Goal: Task Accomplishment & Management: Use online tool/utility

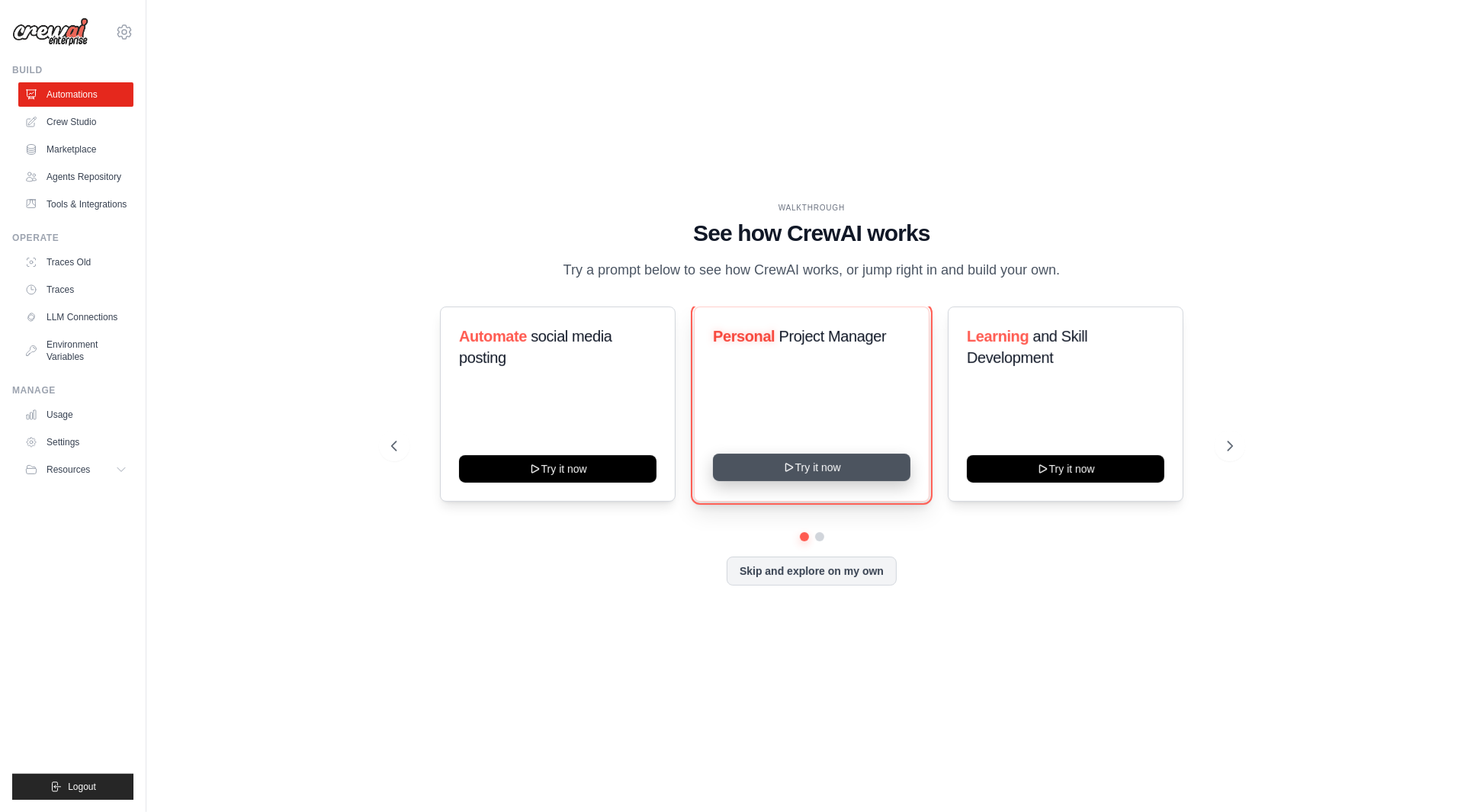
click at [867, 472] on button "Try it now" at bounding box center [811, 467] width 198 height 28
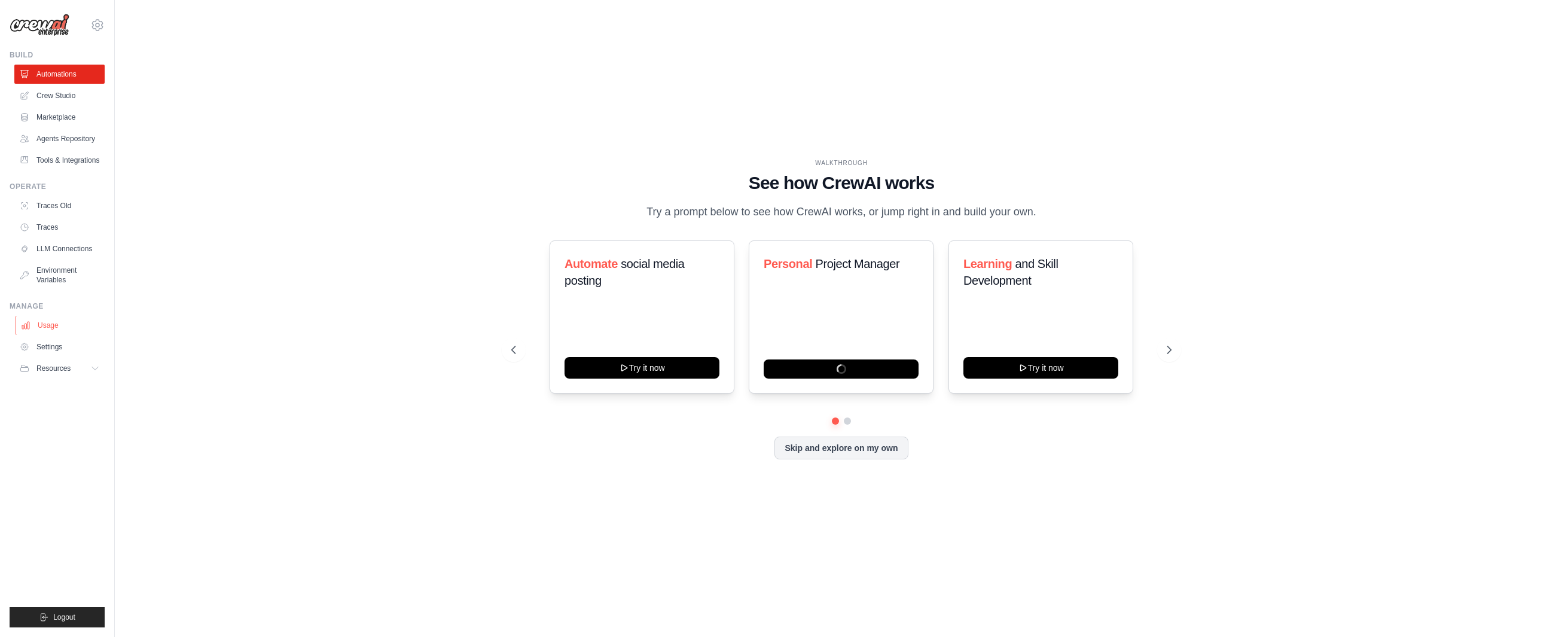
click at [49, 326] on link "Usage" at bounding box center [61, 325] width 91 height 19
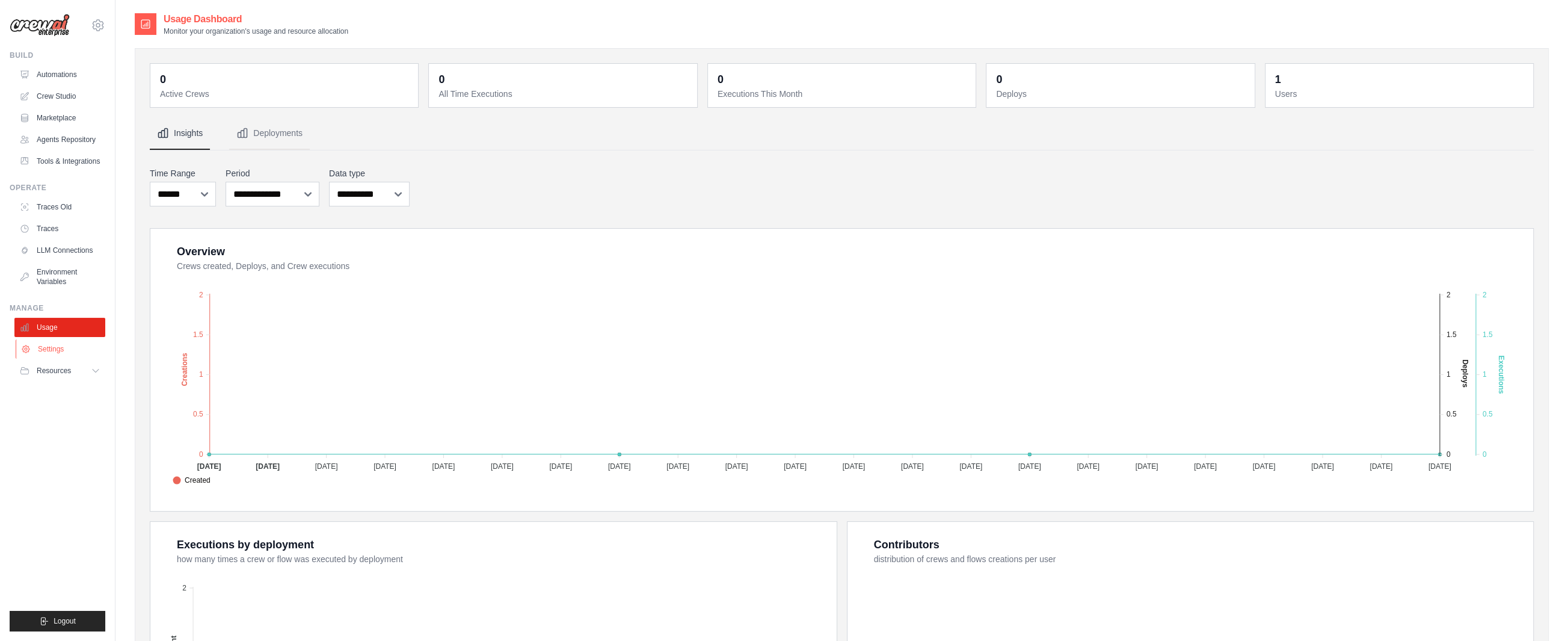
click at [57, 350] on link "Settings" at bounding box center [61, 349] width 91 height 19
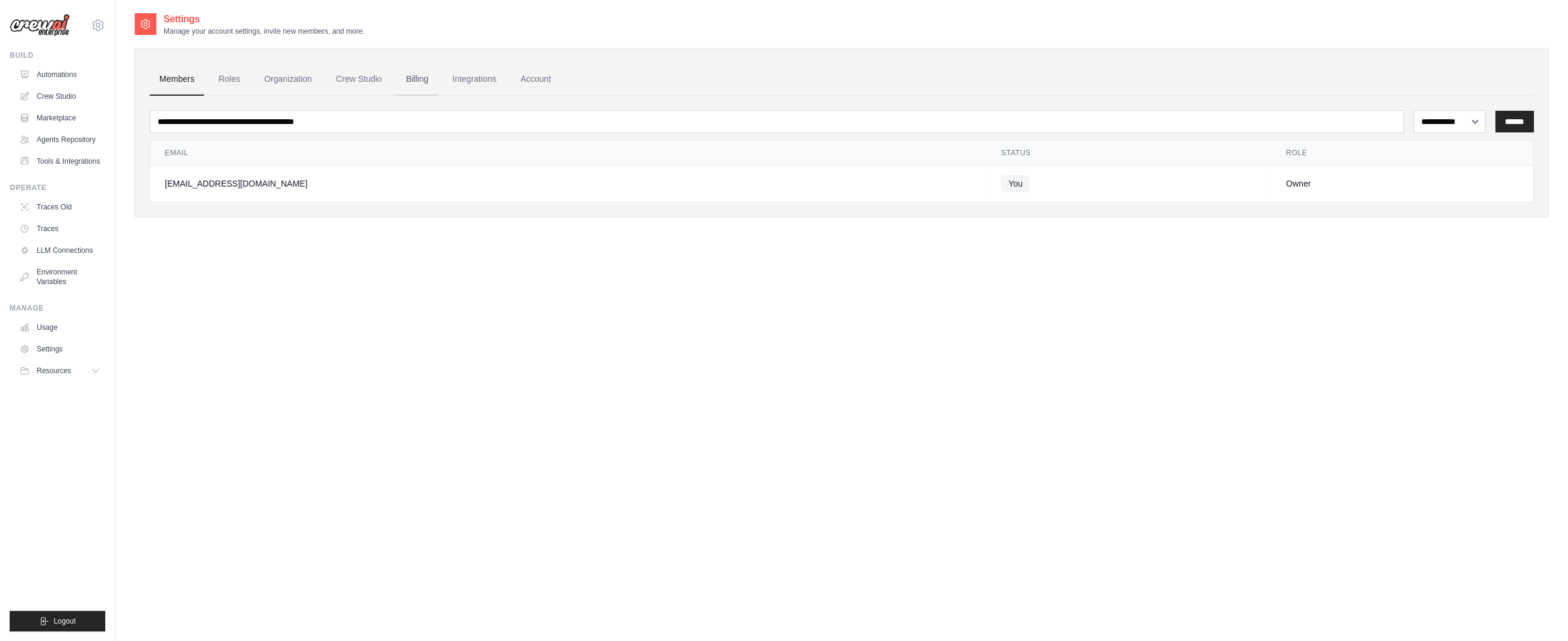
click at [408, 82] on link "Billing" at bounding box center [417, 79] width 42 height 32
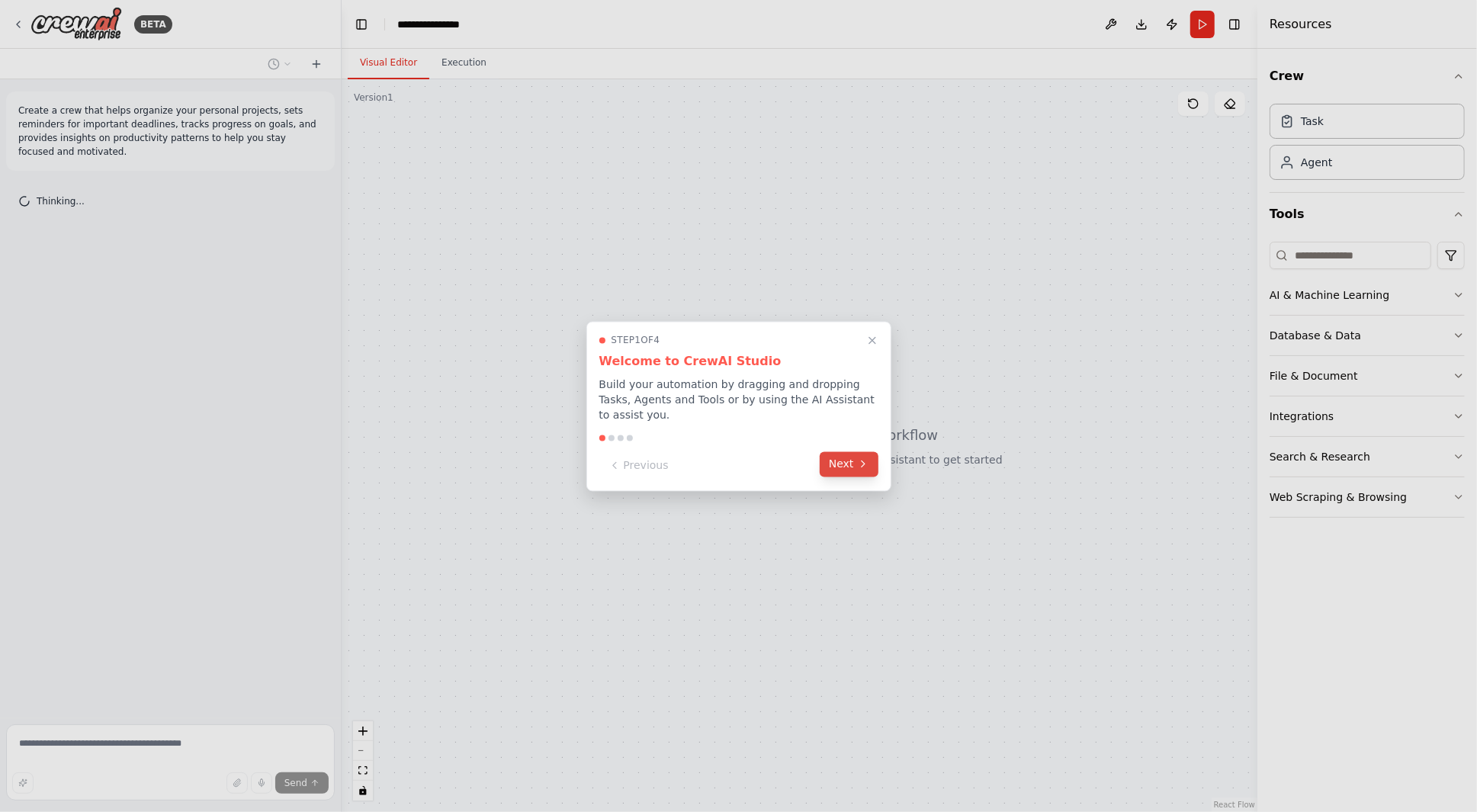
click at [851, 452] on button "Next" at bounding box center [848, 464] width 59 height 25
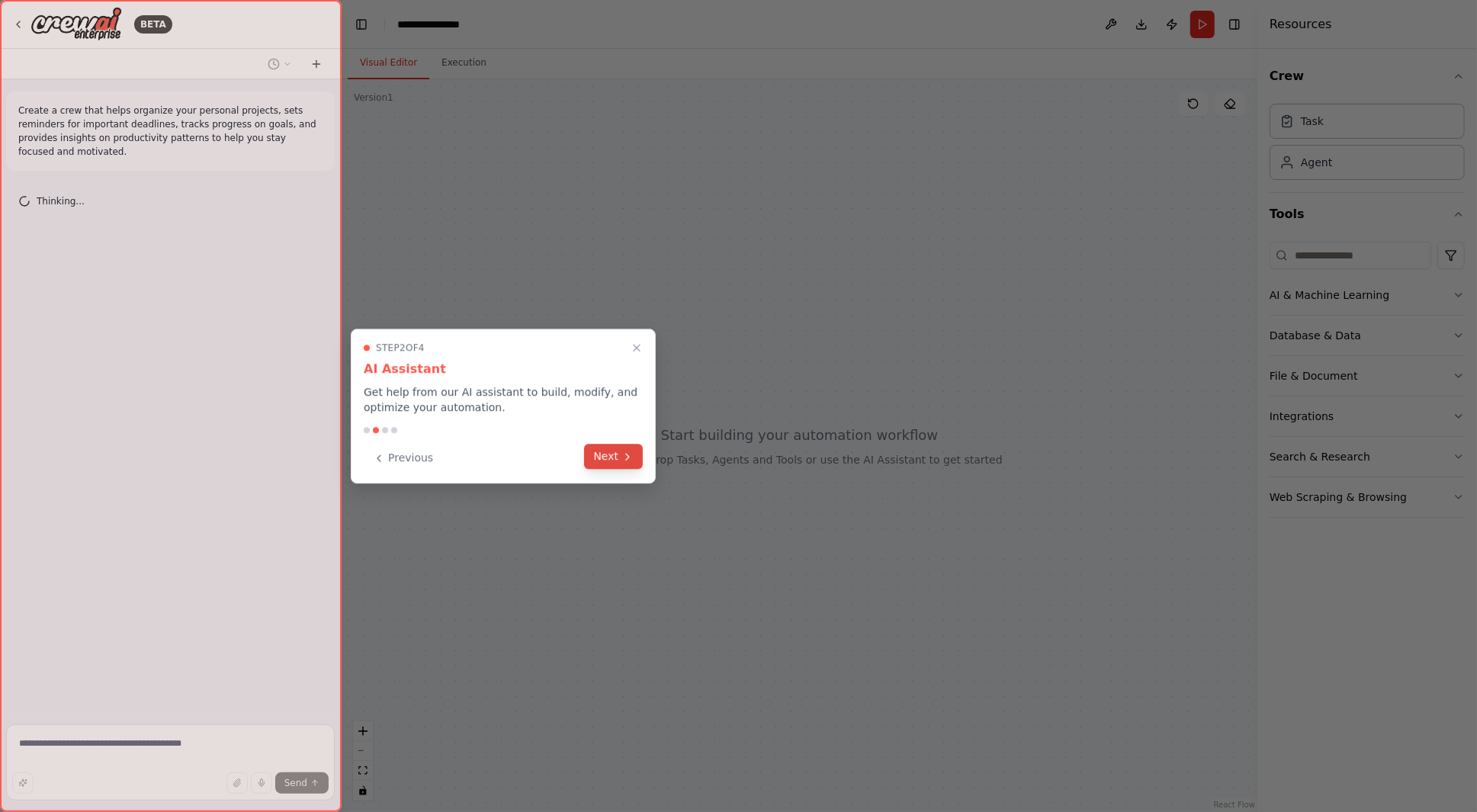
click at [591, 446] on button "Next" at bounding box center [614, 456] width 59 height 25
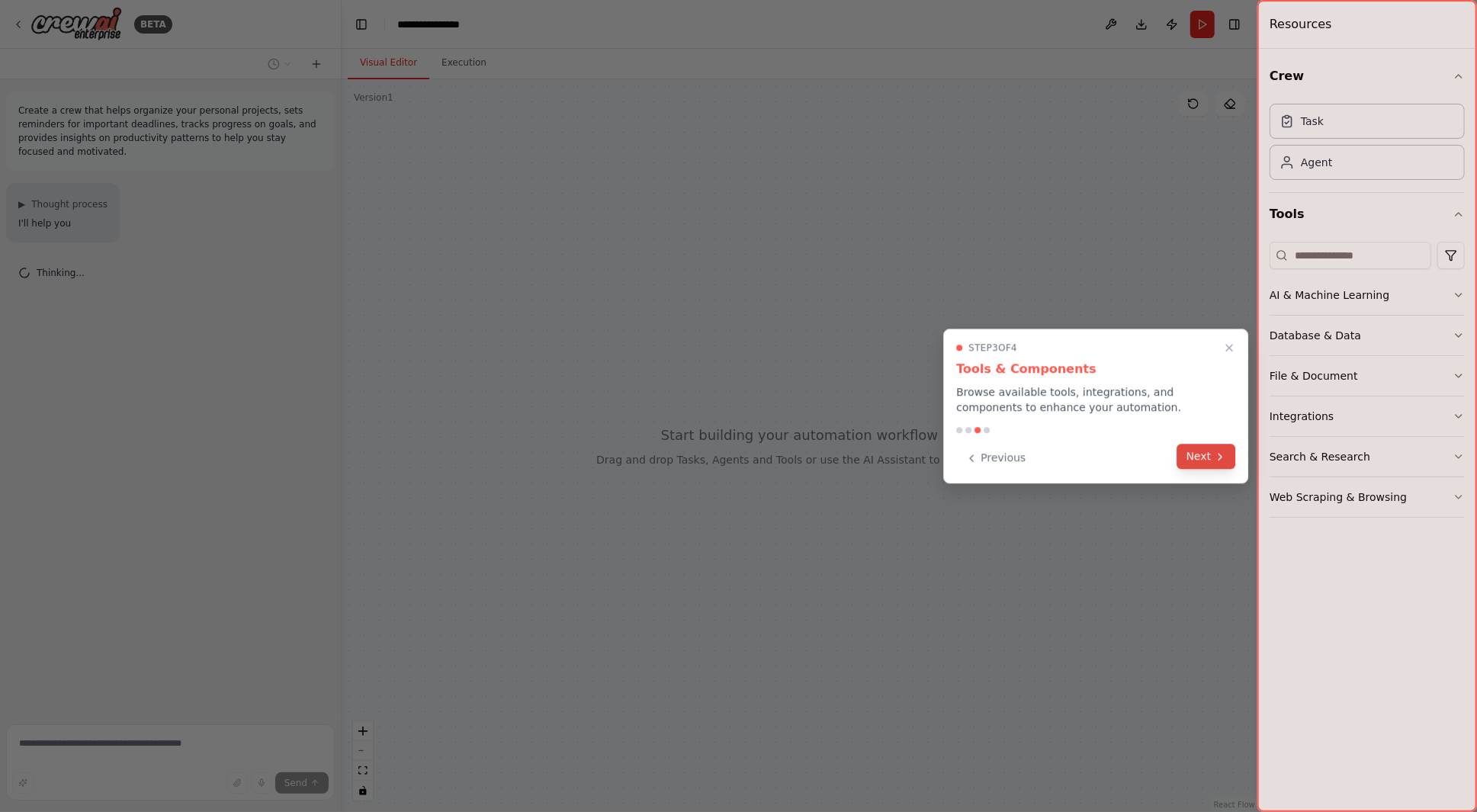
click at [1197, 451] on button "Next" at bounding box center [1207, 456] width 59 height 25
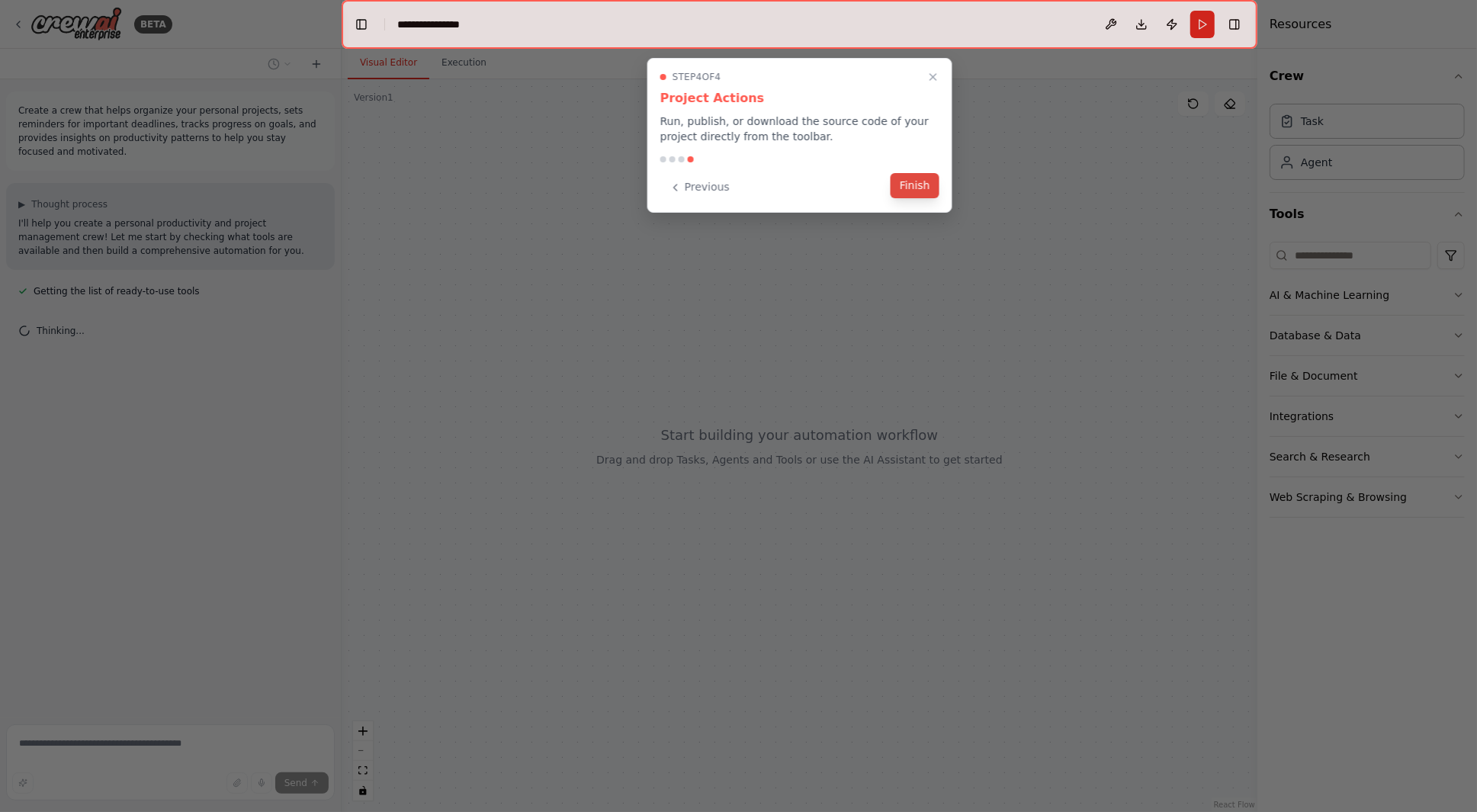
click at [916, 177] on button "Finish" at bounding box center [915, 186] width 49 height 25
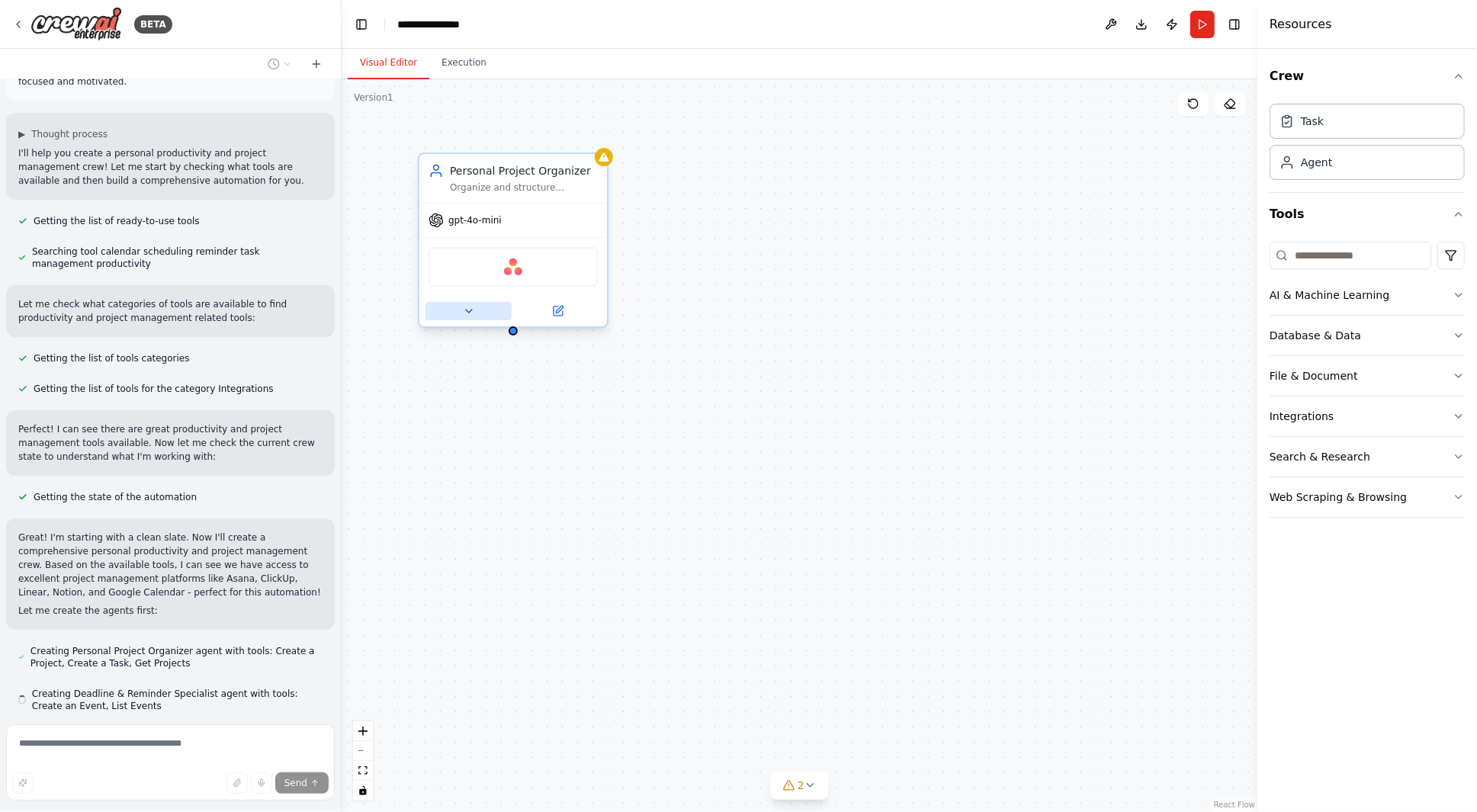
scroll to position [113, 0]
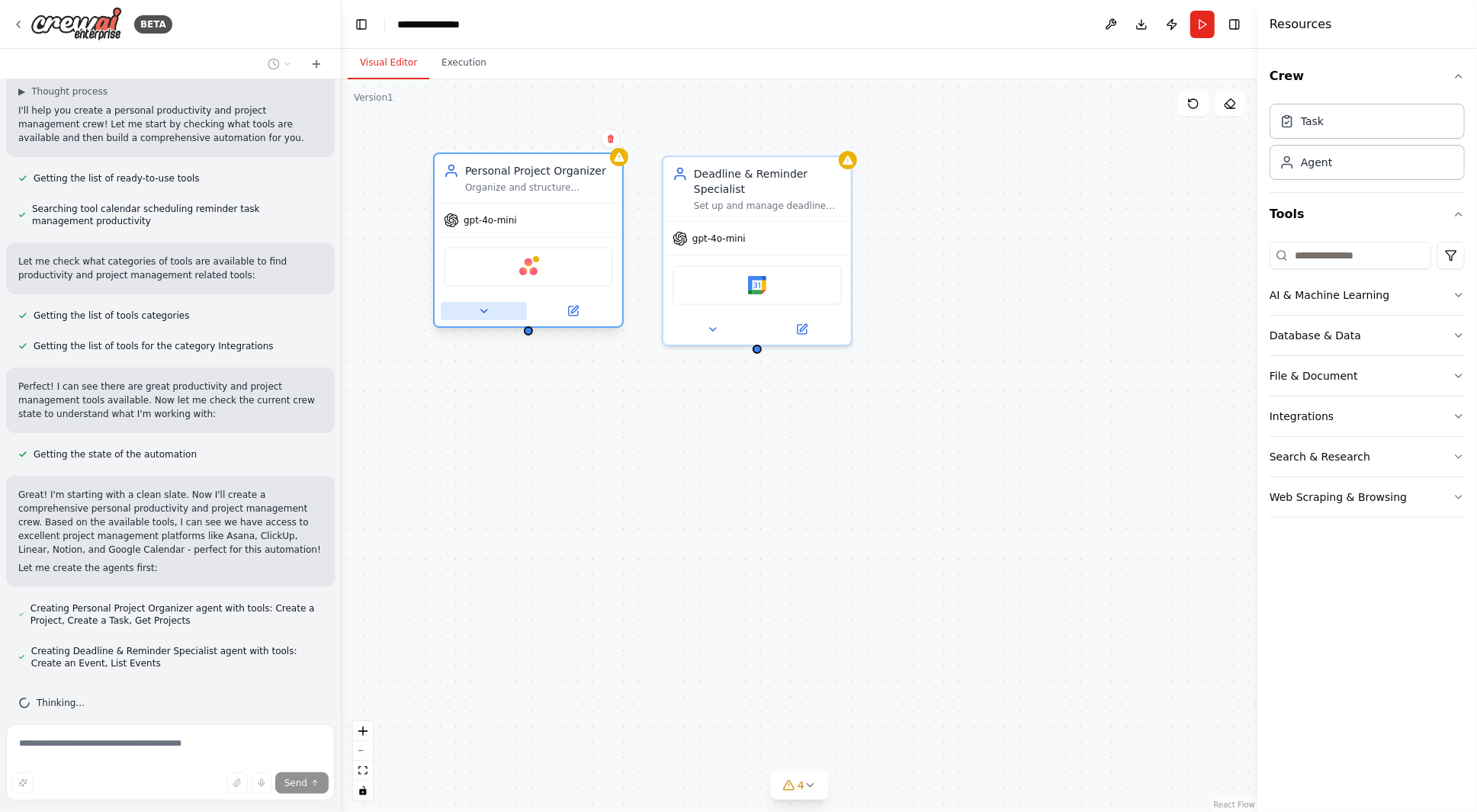
drag, startPoint x: 473, startPoint y: 308, endPoint x: 486, endPoint y: 308, distance: 13.0
click at [486, 308] on icon at bounding box center [484, 311] width 12 height 12
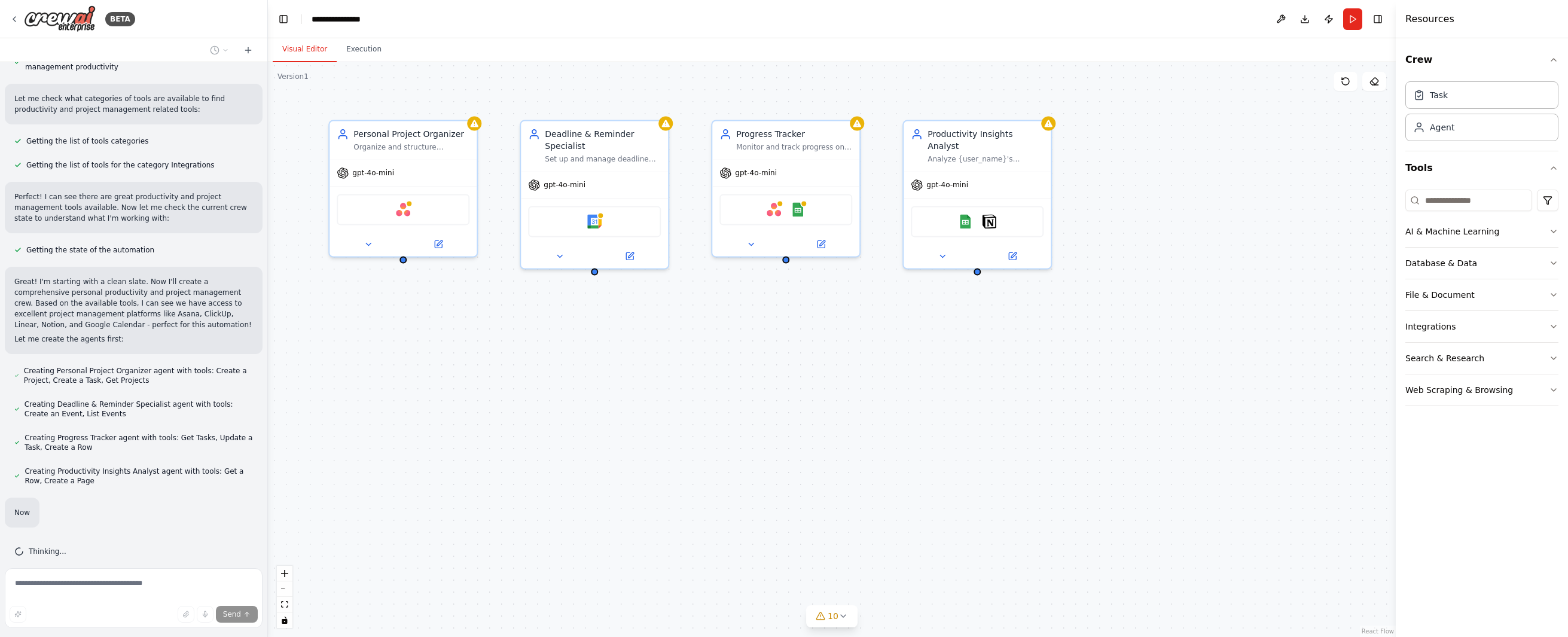
scroll to position [219, 0]
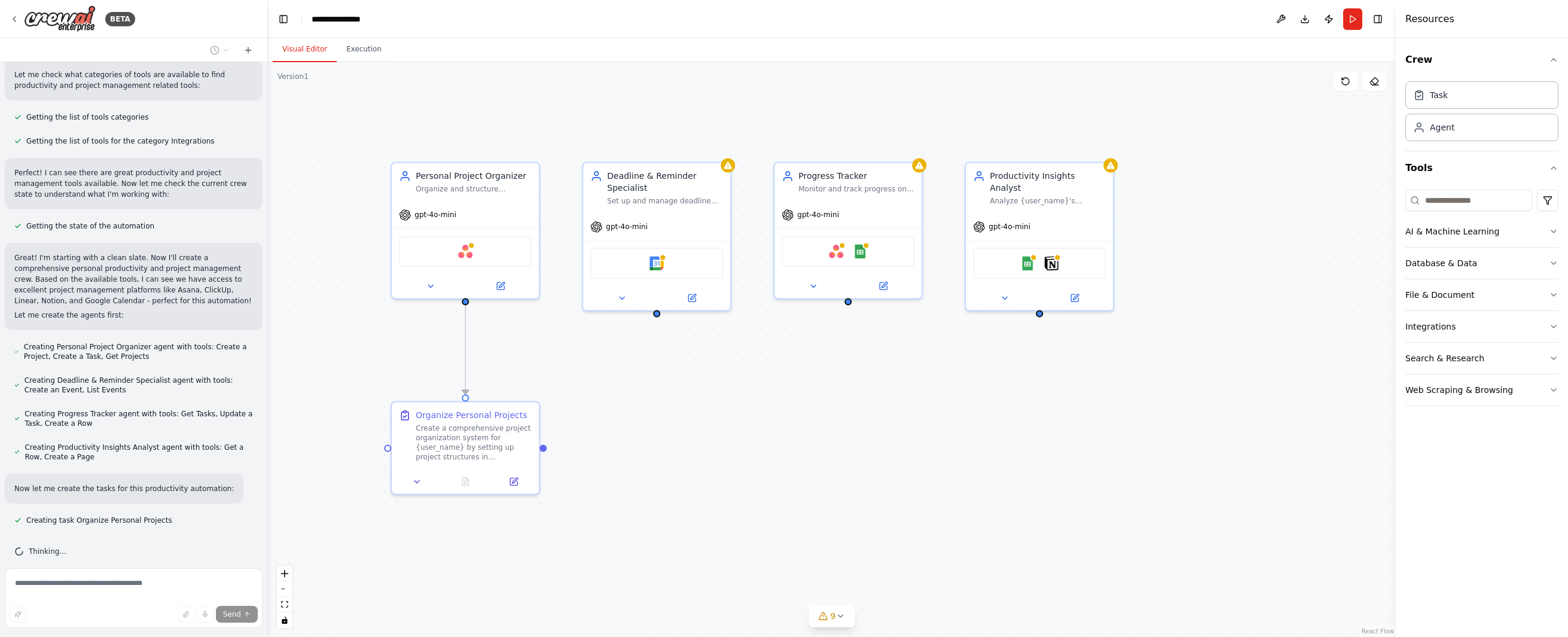
drag, startPoint x: 636, startPoint y: 315, endPoint x: 698, endPoint y: 357, distance: 74.9
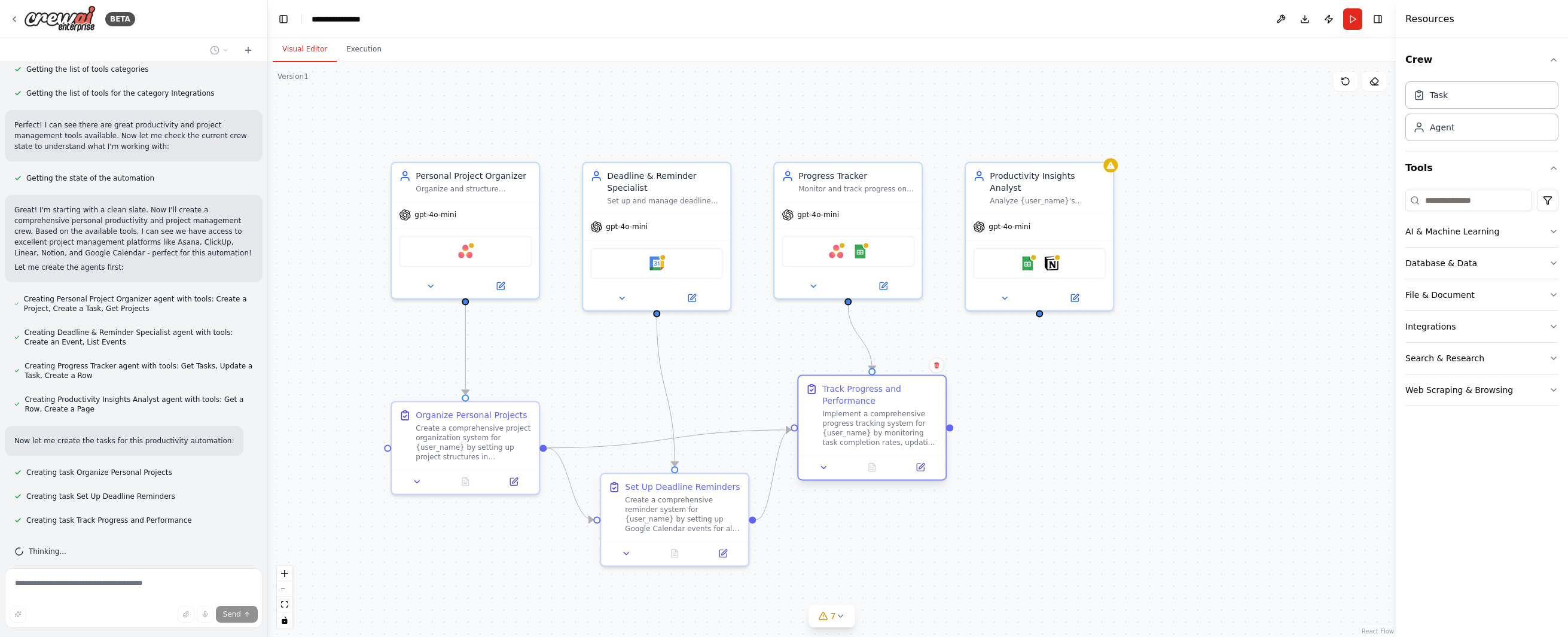
scroll to position [291, 0]
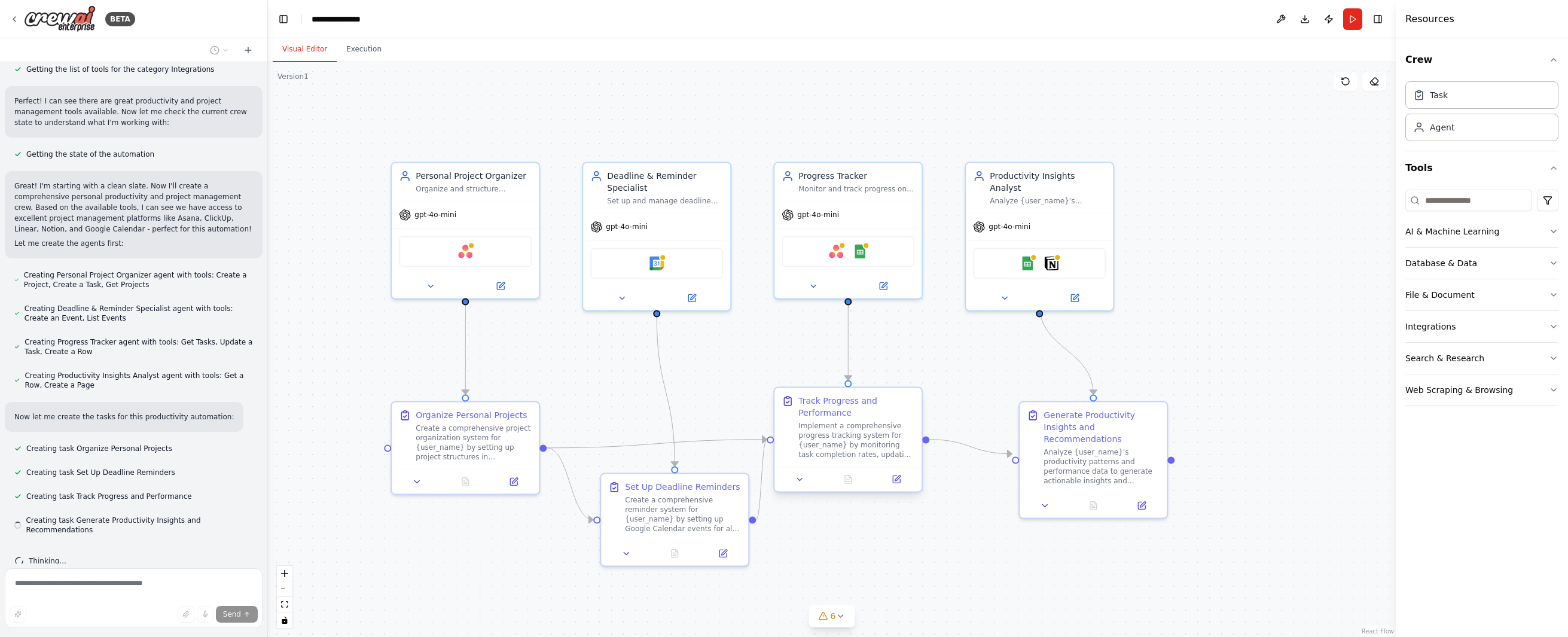
drag, startPoint x: 878, startPoint y: 434, endPoint x: 839, endPoint y: 422, distance: 40.8
click at [839, 422] on div "Implement a comprehensive progress tracking system for {user_name} by monitorin…" at bounding box center [856, 440] width 116 height 38
drag, startPoint x: 1085, startPoint y: 443, endPoint x: 1030, endPoint y: 427, distance: 57.3
click at [1030, 433] on div "Analyze {user_name}'s productivity patterns and performance data to generate ac…" at bounding box center [1048, 452] width 116 height 38
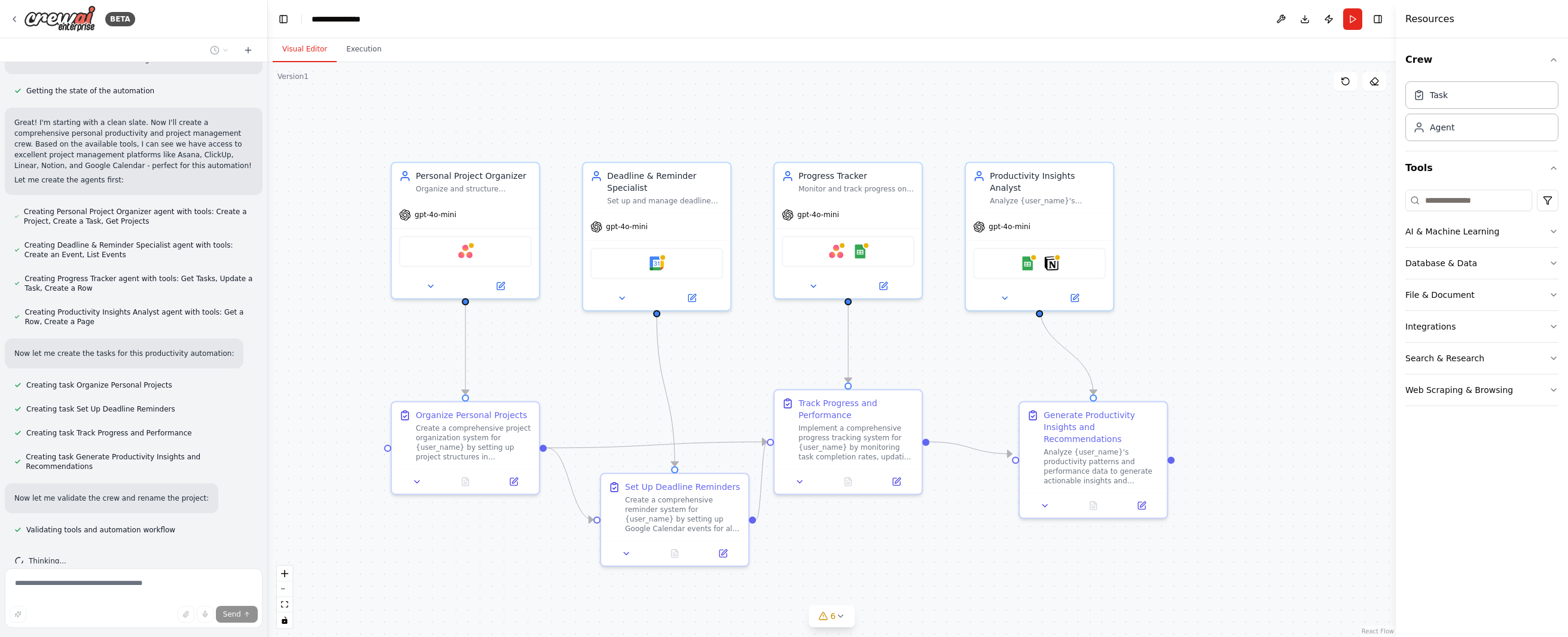
scroll to position [388, 0]
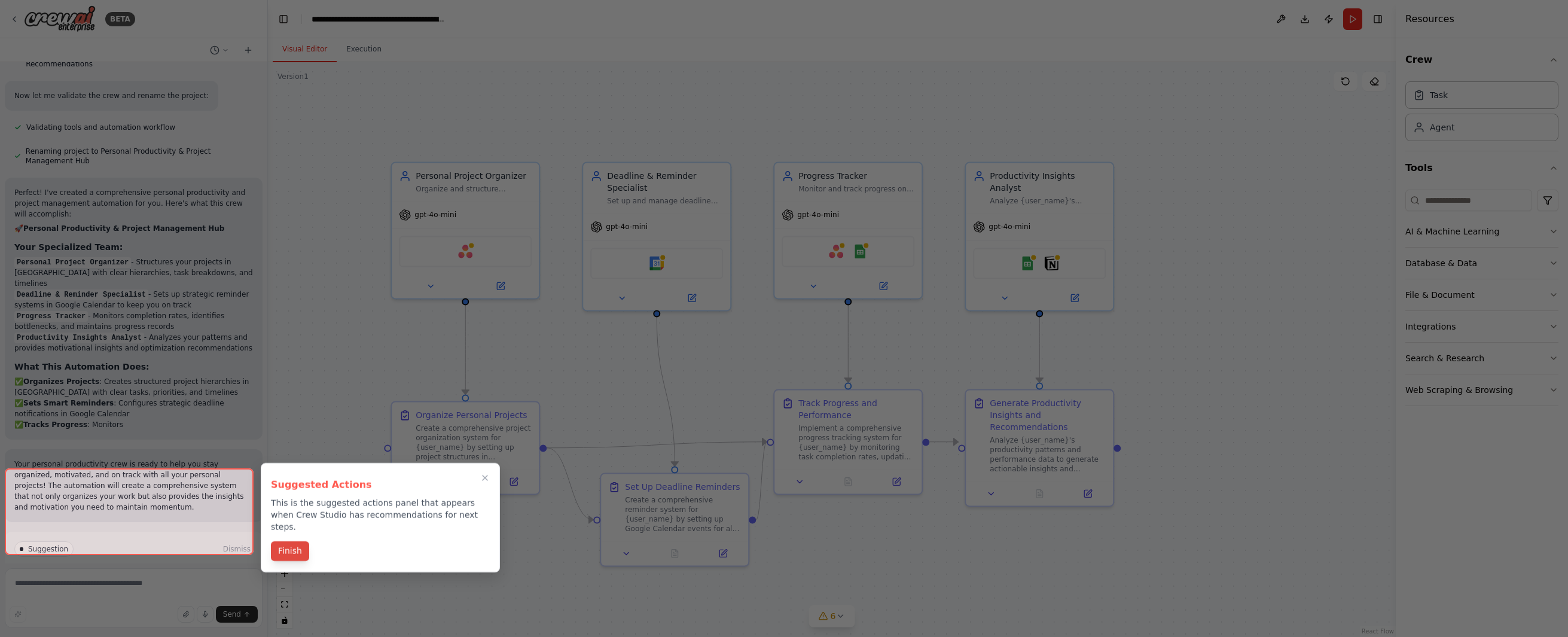
click at [293, 543] on button "Finish" at bounding box center [290, 551] width 38 height 20
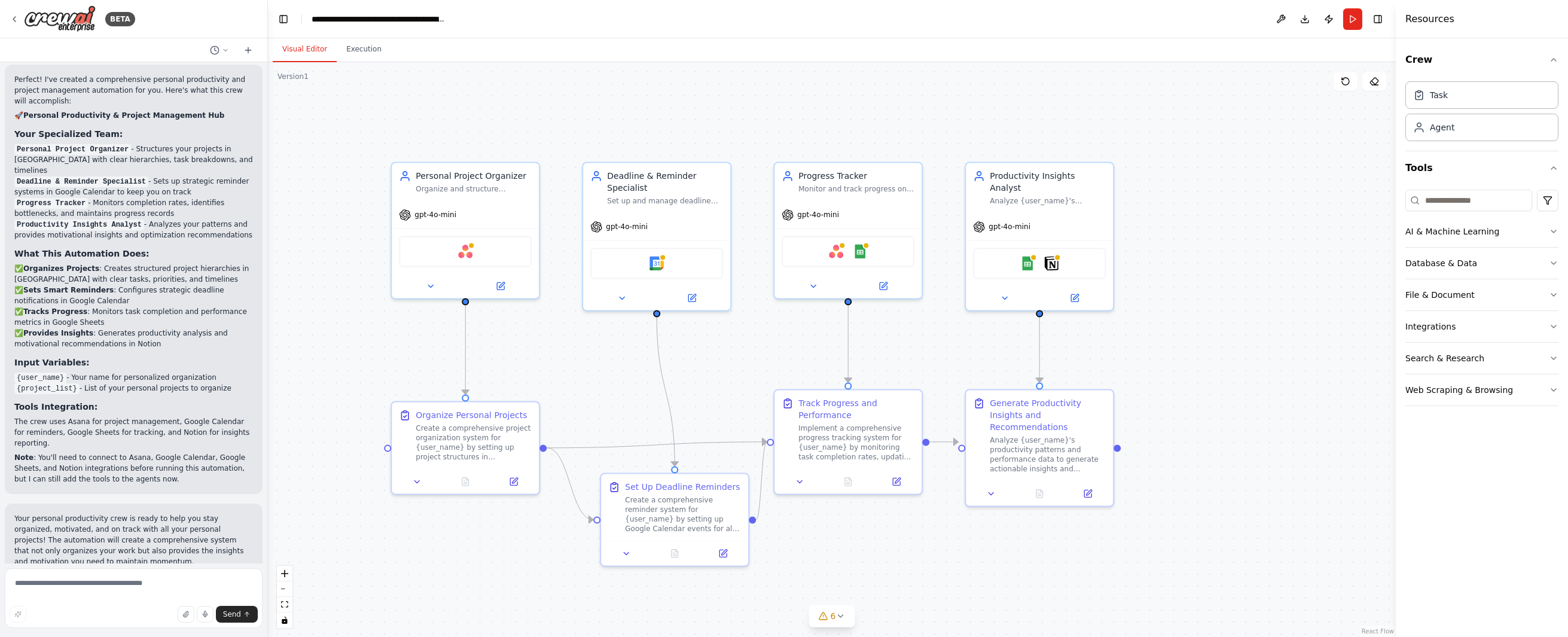
scroll to position [875, 0]
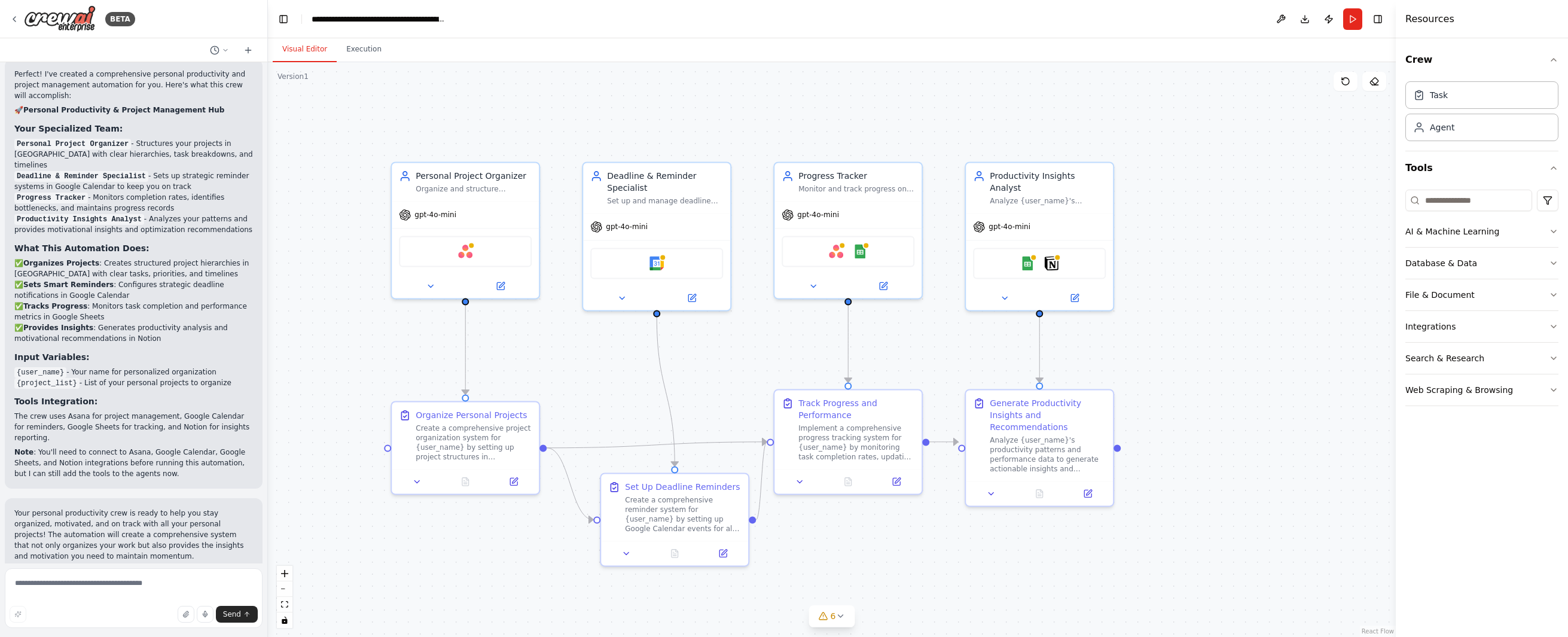
drag, startPoint x: 132, startPoint y: 148, endPoint x: 225, endPoint y: 190, distance: 102.0
click at [225, 190] on ol "Personal Project Organizer - Structures your projects in [GEOGRAPHIC_DATA] with…" at bounding box center [133, 187] width 239 height 97
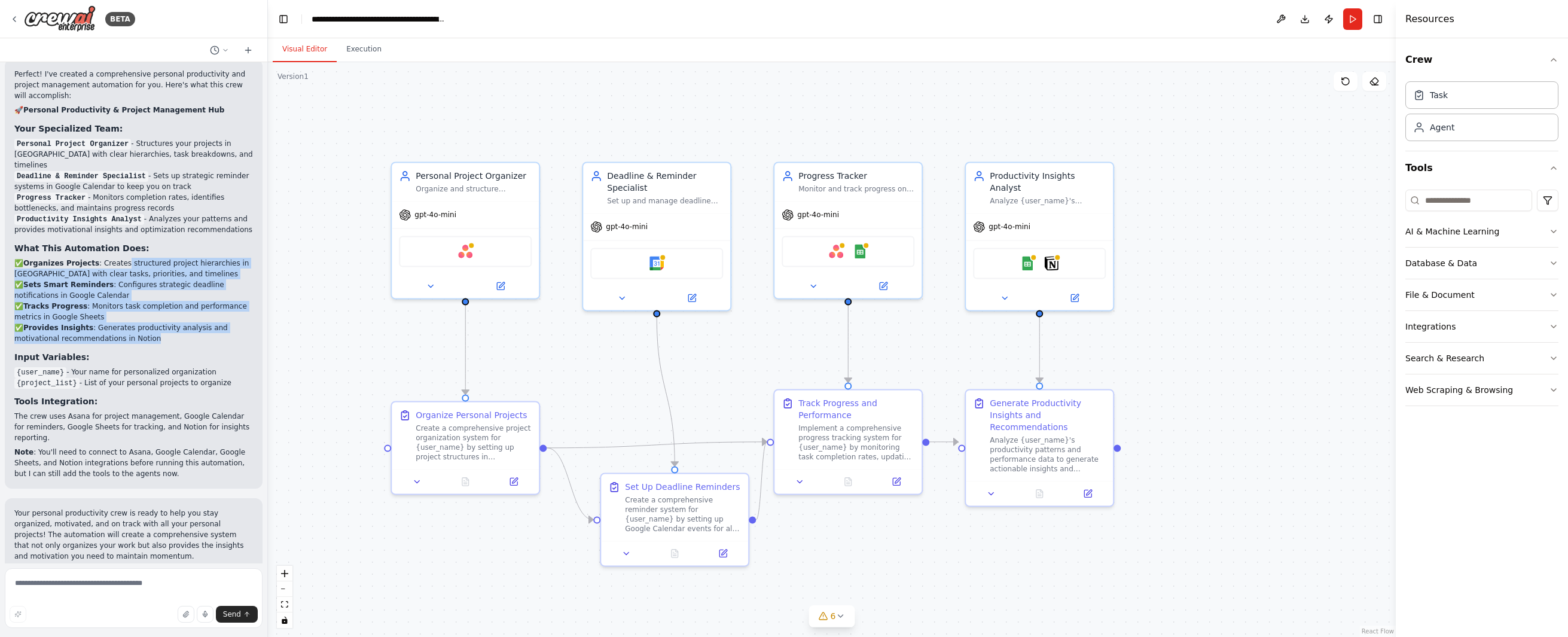
drag, startPoint x: 115, startPoint y: 223, endPoint x: 185, endPoint y: 292, distance: 98.3
click at [185, 292] on p "✅ Organizes Projects : Creates structured project hierarchies in [GEOGRAPHIC_DA…" at bounding box center [133, 301] width 239 height 86
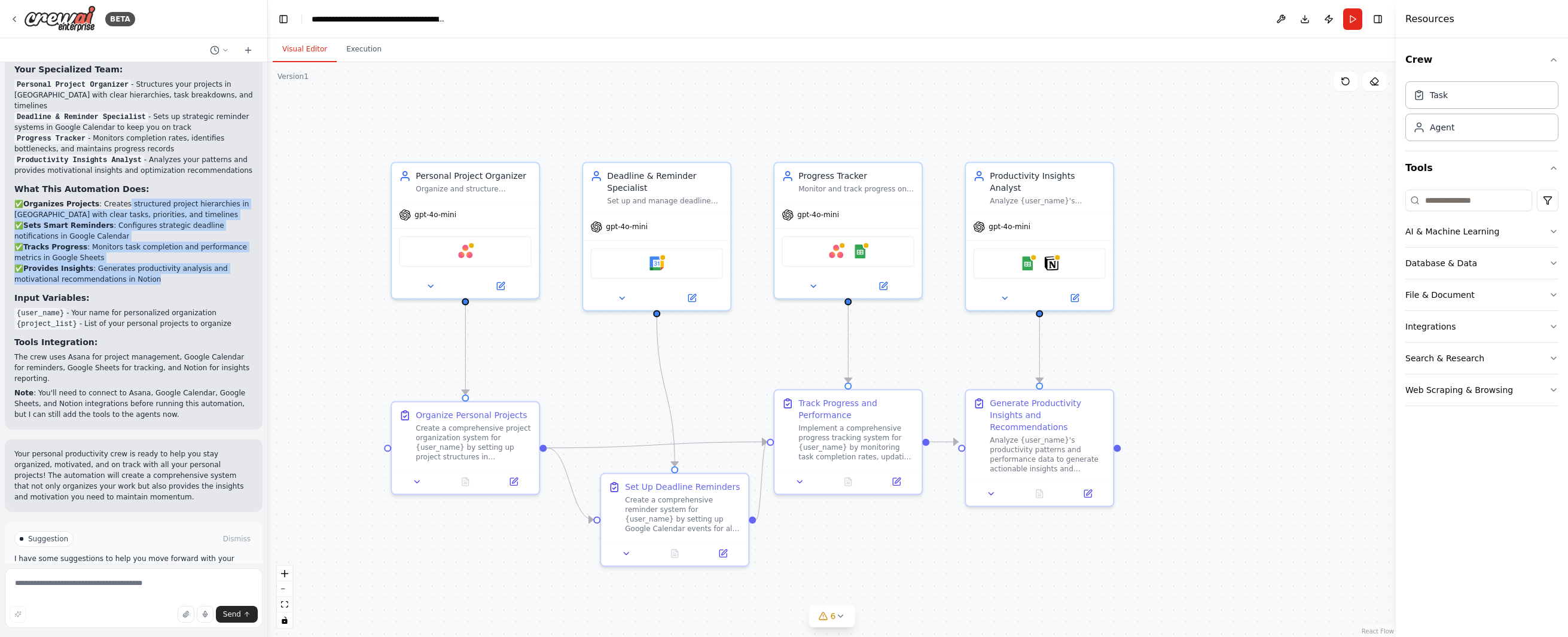
scroll to position [935, 0]
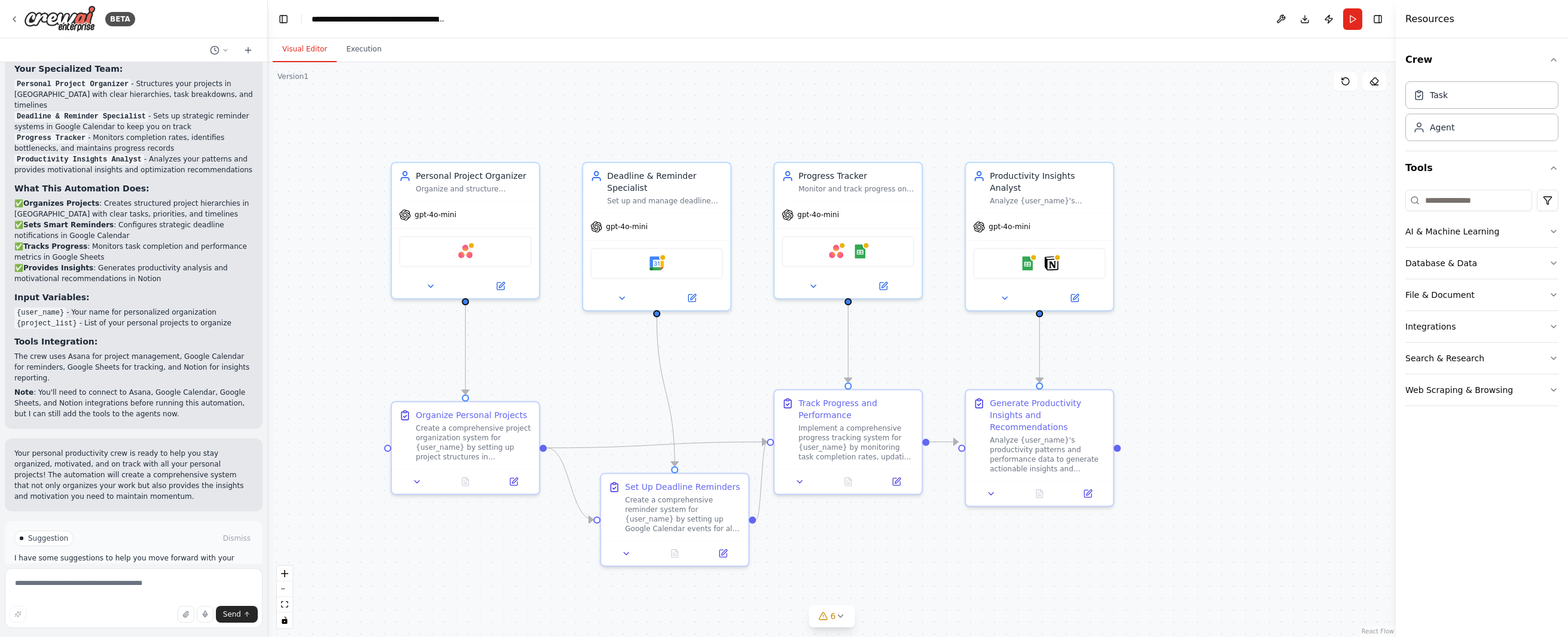
click at [135, 307] on li "{user_name} - Your name for personalized organization" at bounding box center [133, 312] width 239 height 11
drag, startPoint x: 91, startPoint y: 310, endPoint x: 247, endPoint y: 325, distance: 156.7
click at [247, 325] on div "Perfect! I've created a comprehensive personal productivity and project managem…" at bounding box center [134, 214] width 258 height 429
drag, startPoint x: 51, startPoint y: 342, endPoint x: 183, endPoint y: 357, distance: 132.8
click at [183, 387] on p "Note : You'll need to connect to Asana, Google Calendar, Google Sheets, and Not…" at bounding box center [133, 403] width 239 height 32
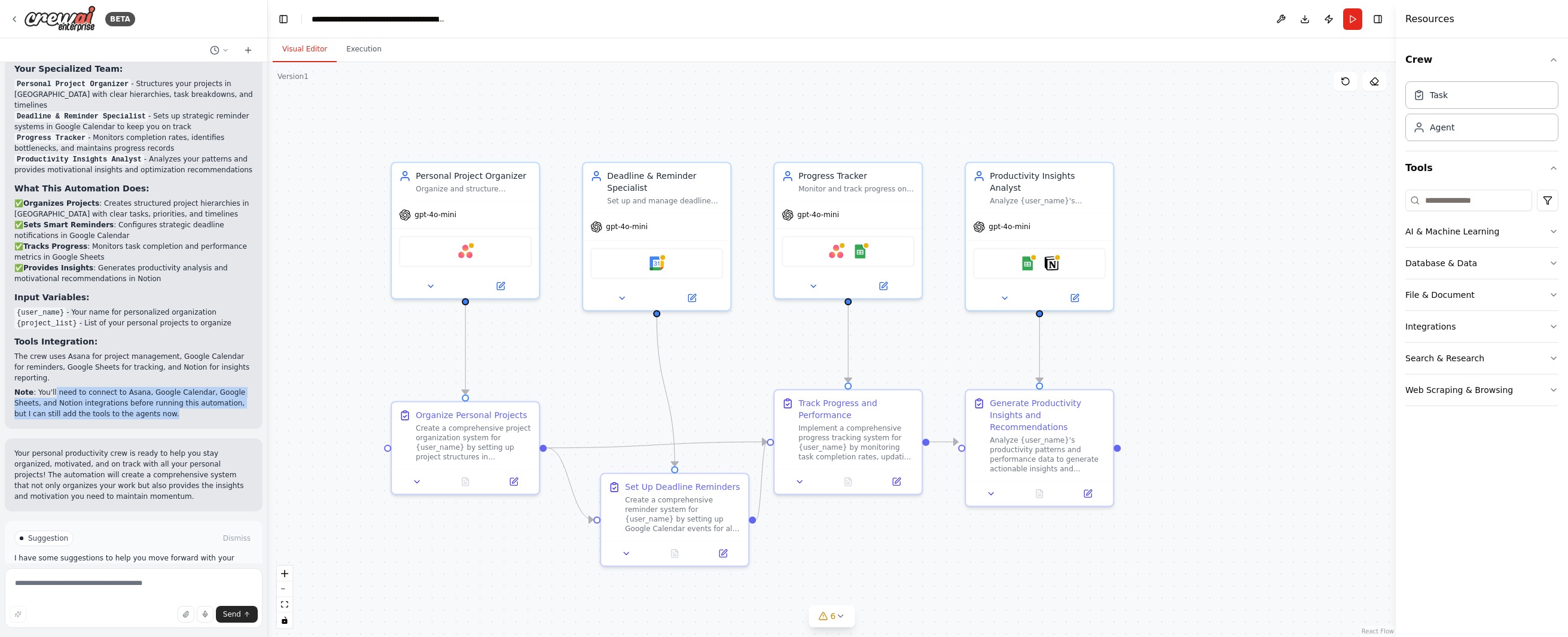
click at [183, 387] on p "Note : You'll need to connect to Asana, Google Calendar, Google Sheets, and Not…" at bounding box center [133, 403] width 239 height 32
click at [1158, 24] on button at bounding box center [1281, 19] width 19 height 22
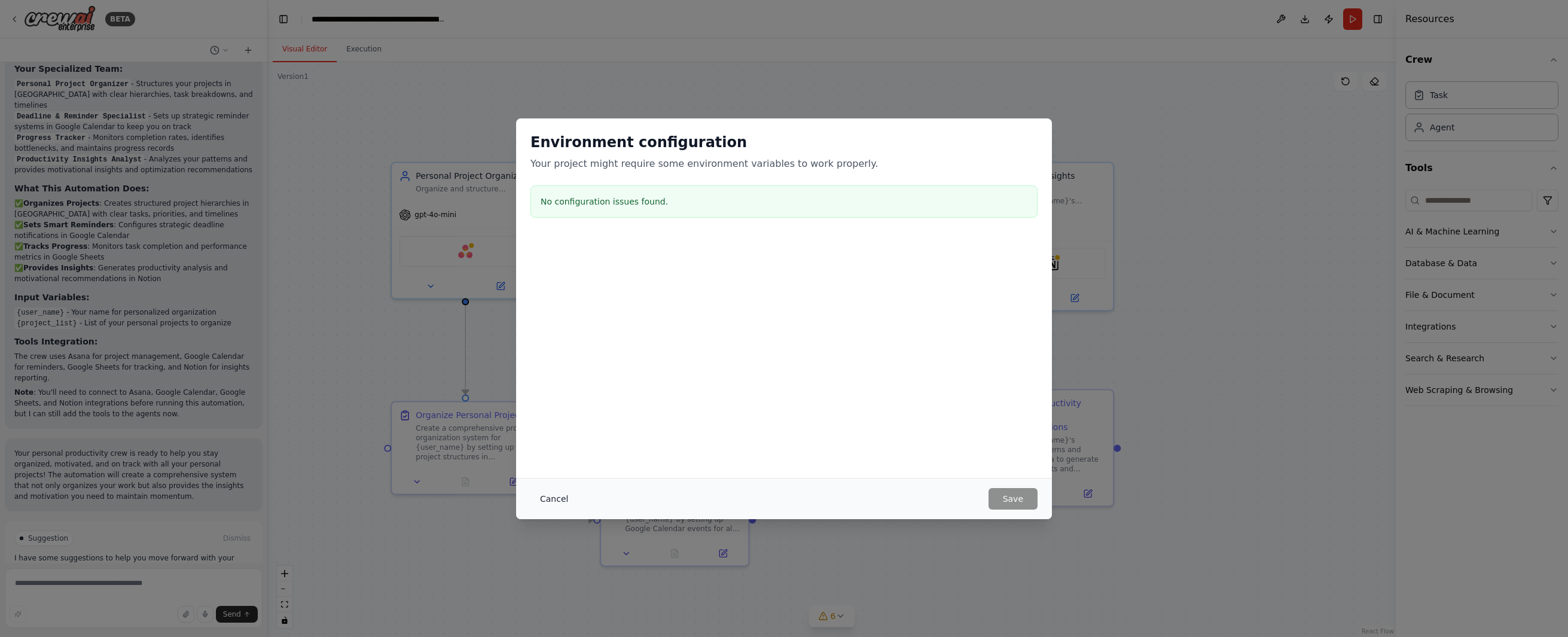
click at [556, 492] on button "Cancel" at bounding box center [554, 499] width 47 height 22
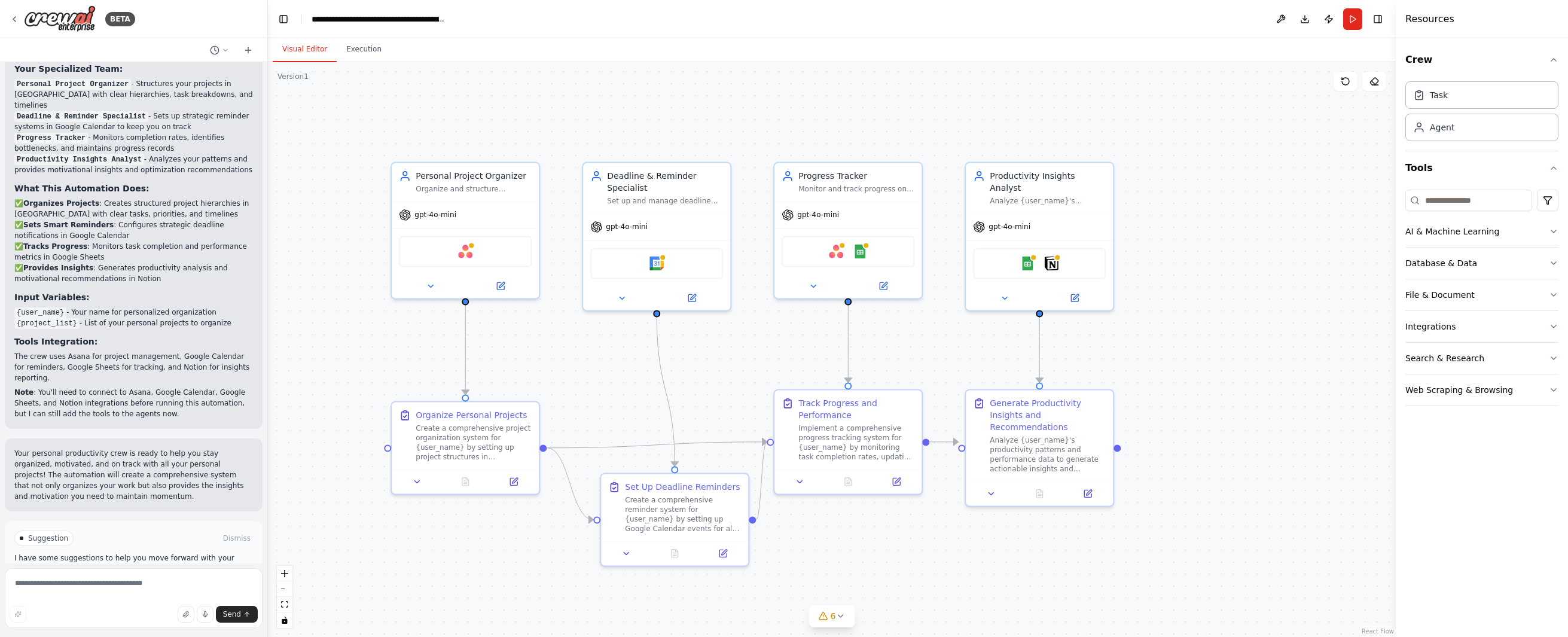
click at [9, 22] on div "BETA" at bounding box center [133, 19] width 267 height 38
click at [12, 21] on icon at bounding box center [14, 19] width 9 height 9
